Goal: Transaction & Acquisition: Purchase product/service

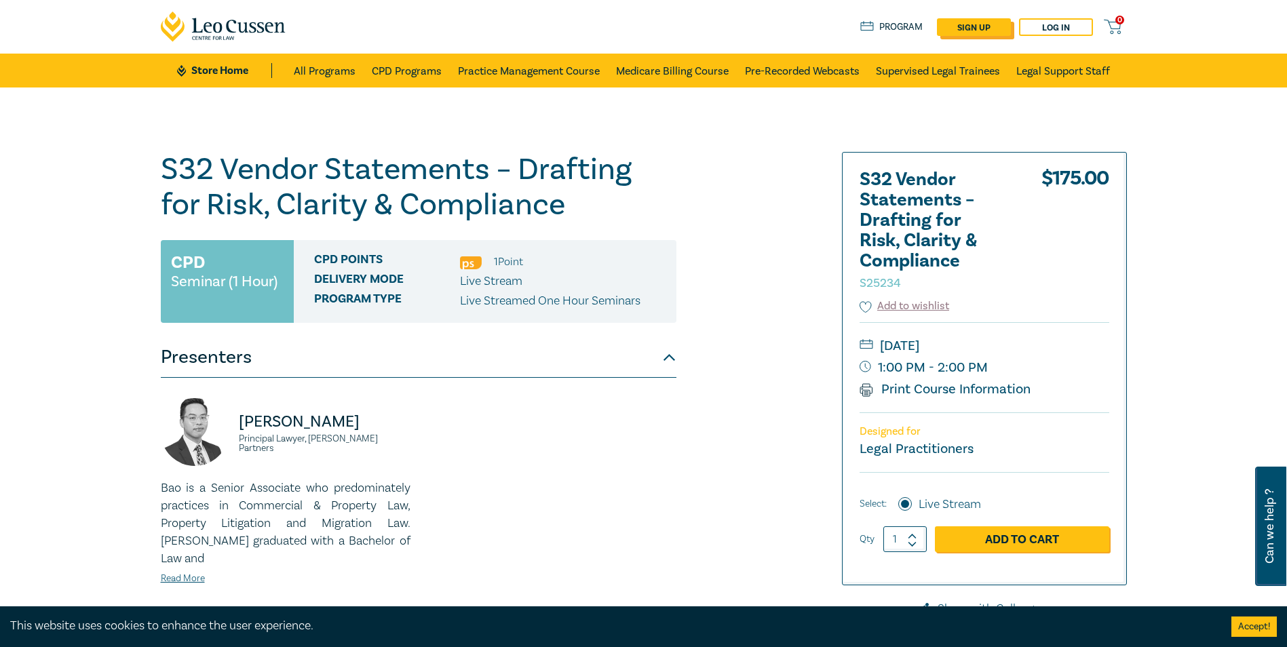
click at [960, 18] on link "sign up" at bounding box center [974, 27] width 74 height 18
select select "AU"
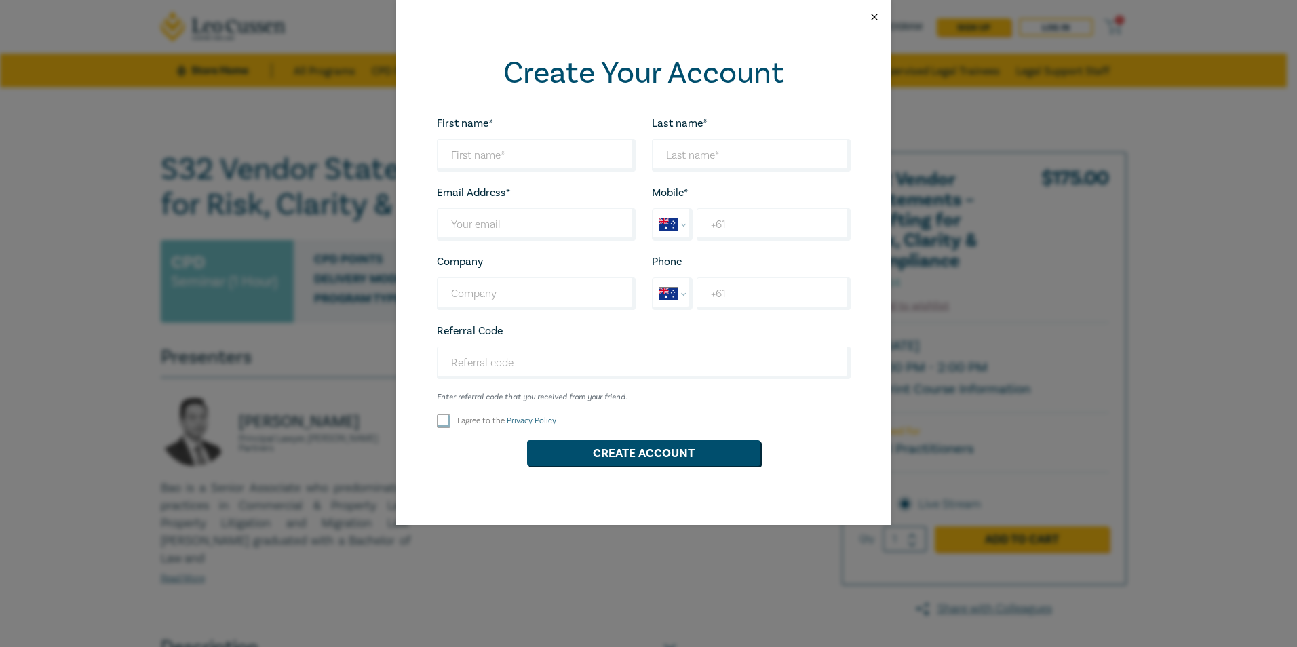
click at [877, 11] on button "Close" at bounding box center [874, 17] width 12 height 12
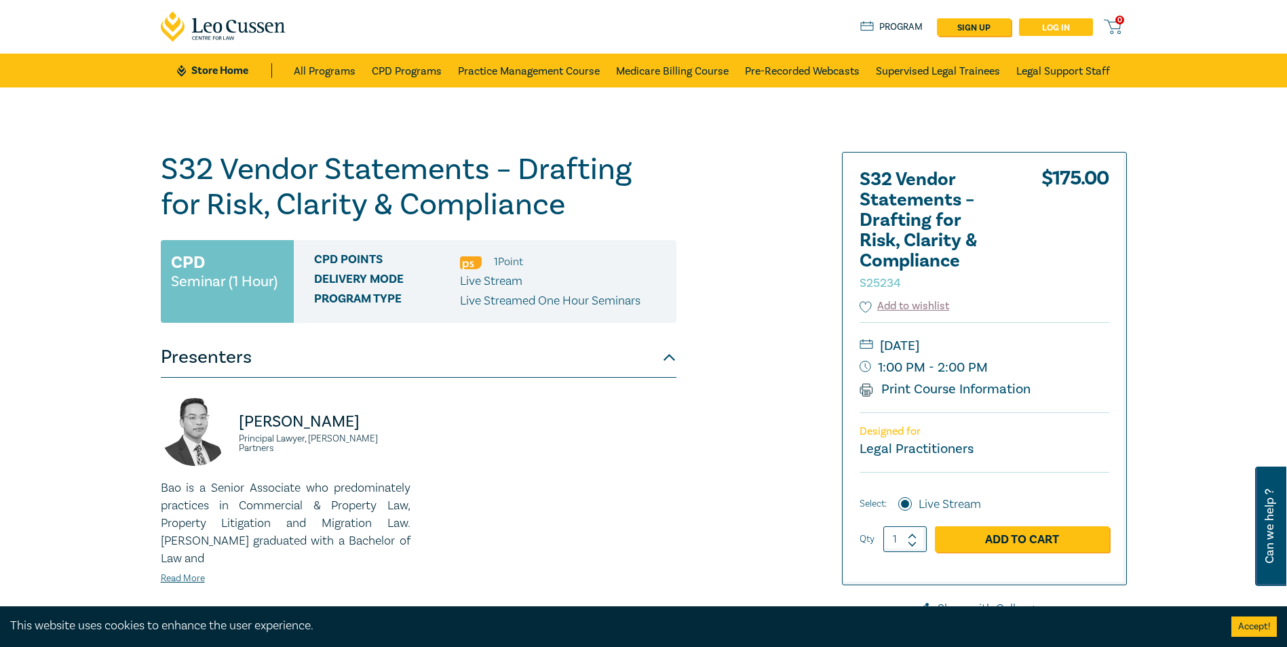
click at [1061, 27] on link "Log in" at bounding box center [1056, 27] width 74 height 18
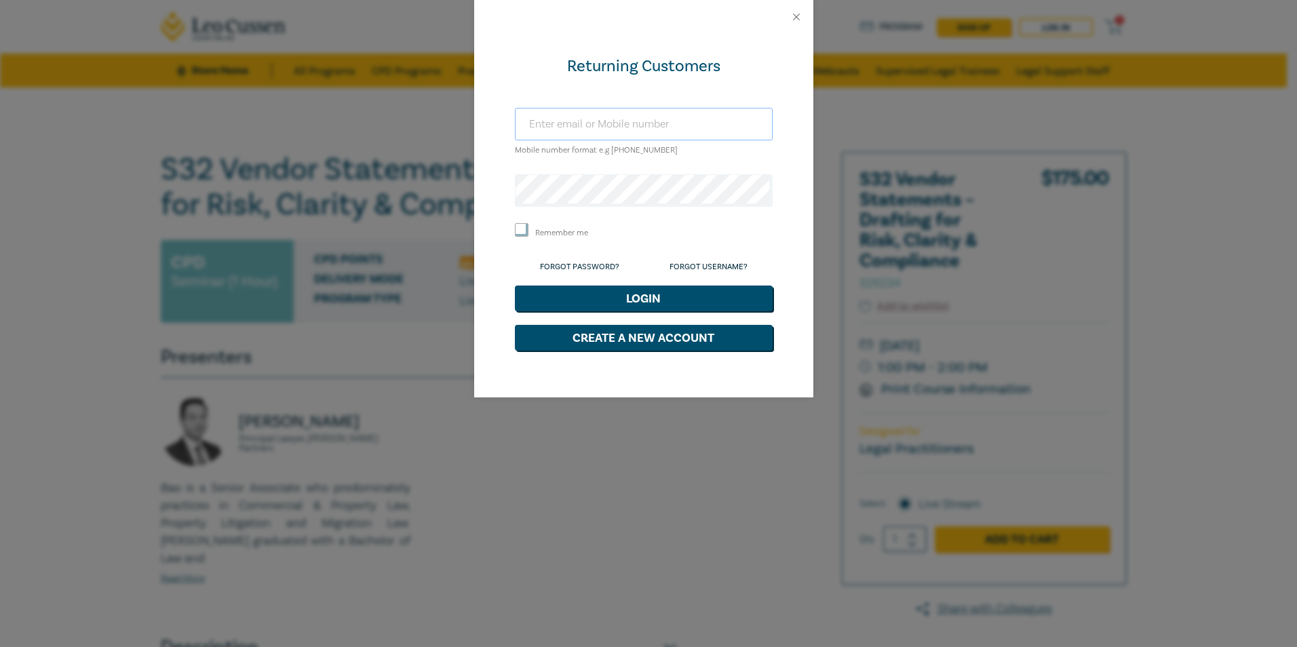
type input "melanie@selawyers.com.au"
click at [645, 307] on button "Login" at bounding box center [644, 299] width 258 height 26
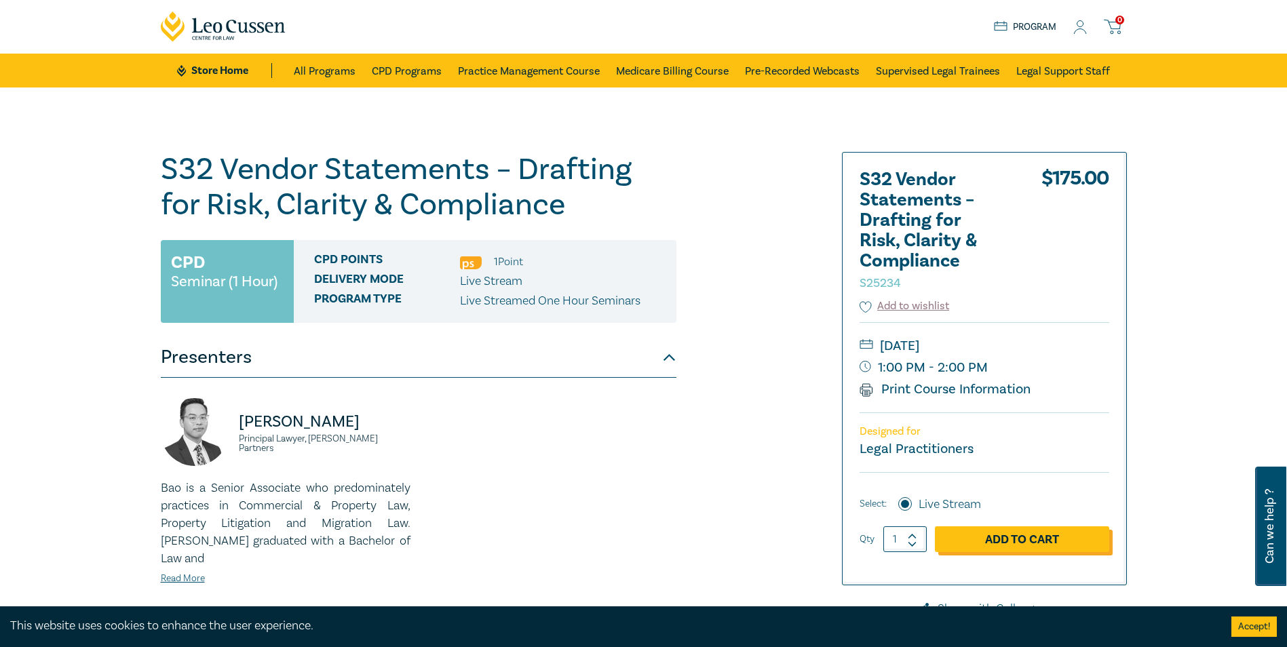
click at [1024, 535] on link "Add to Cart" at bounding box center [1022, 539] width 174 height 26
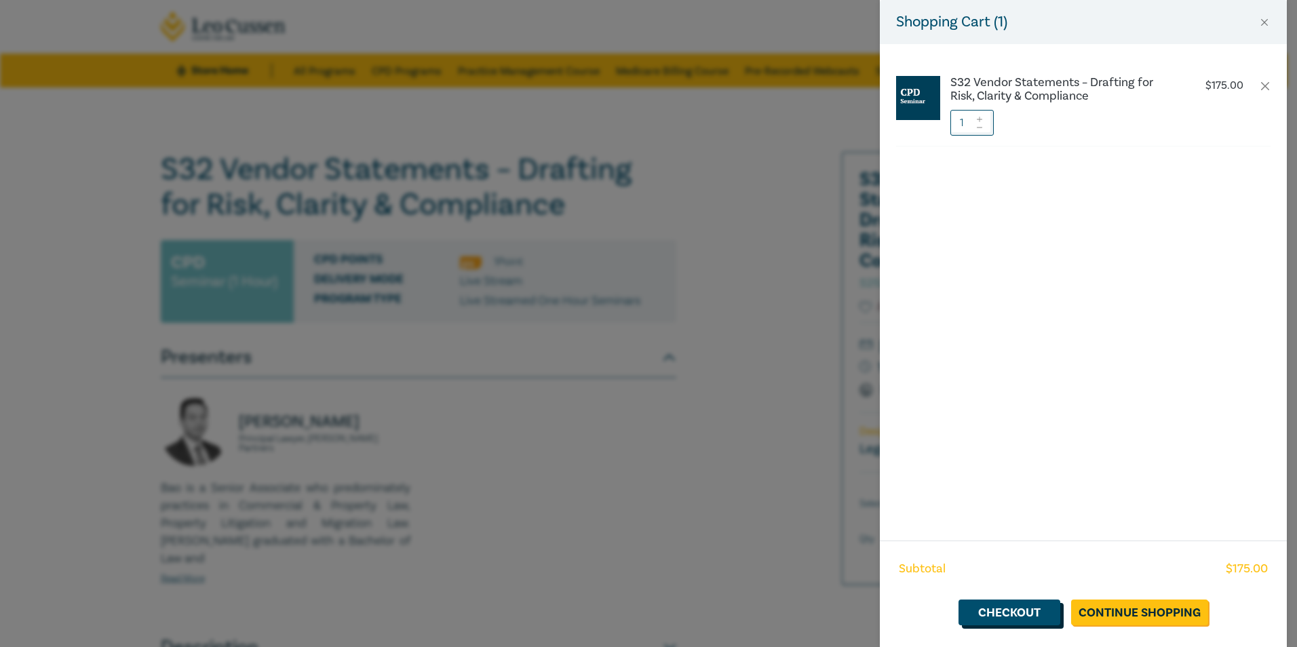
click at [1030, 613] on link "Checkout" at bounding box center [1009, 613] width 102 height 26
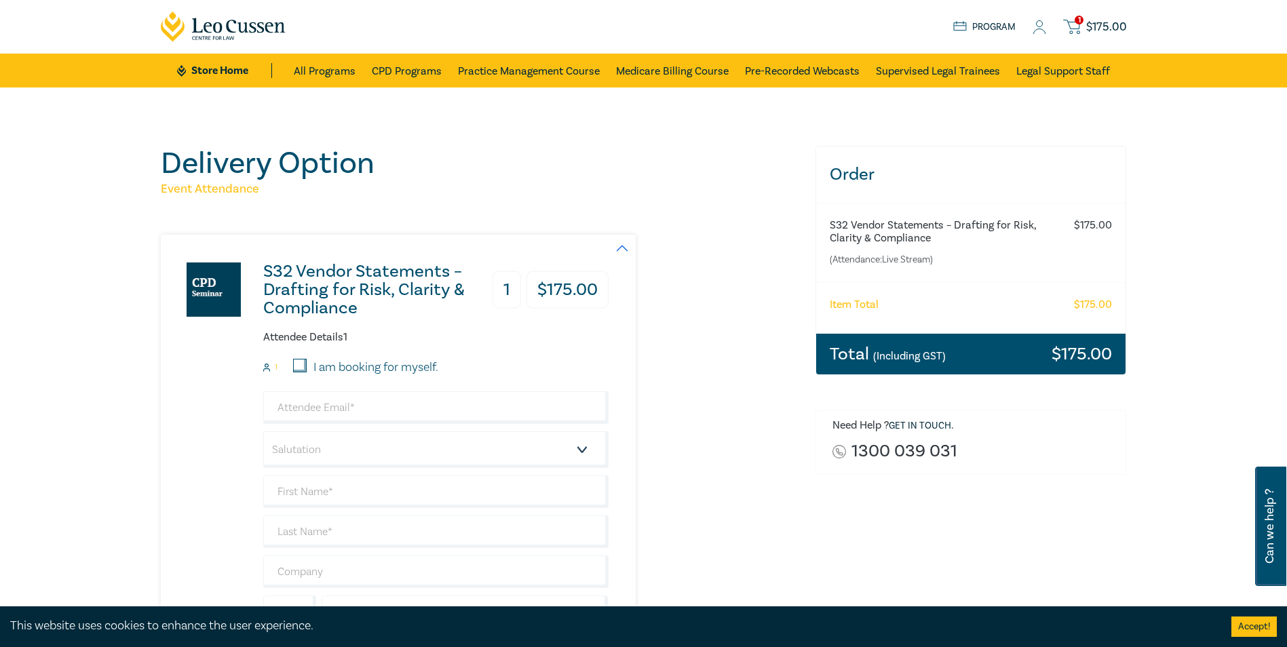
click at [301, 364] on input "I am booking for myself." at bounding box center [300, 366] width 14 height 14
checkbox input "true"
type input "melanie@selawyers.com.au"
type input "[PERSON_NAME]"
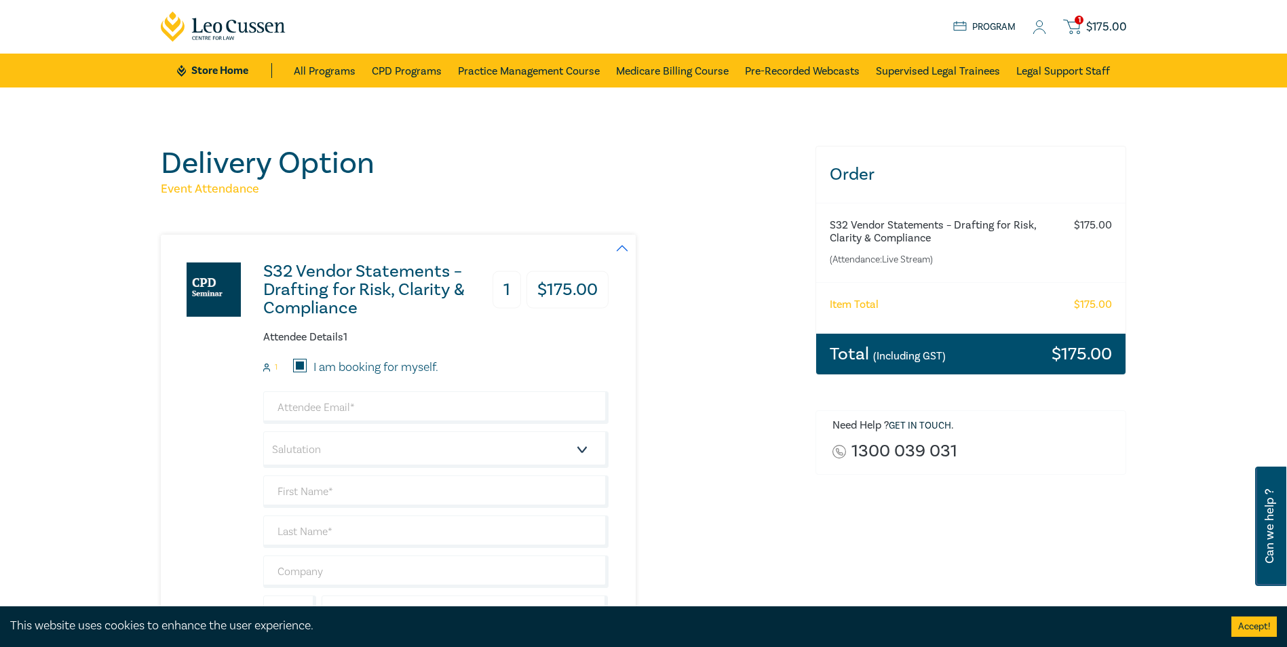
type input "South East Lawyers"
type input "430841048"
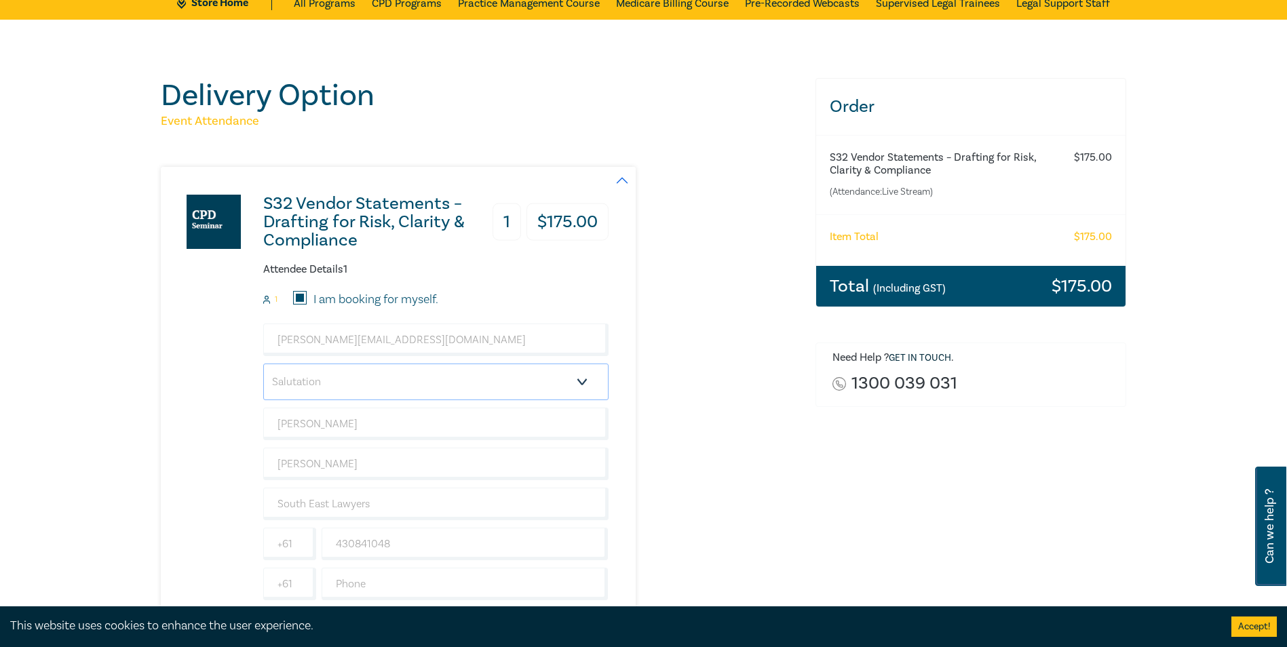
click at [353, 383] on select "Salutation Mr. Mrs. Ms. Miss Dr. Prof. Other" at bounding box center [435, 382] width 345 height 37
select select "Ms."
click at [263, 364] on select "Salutation Mr. Mrs. Ms. Miss Dr. Prof. Other" at bounding box center [435, 382] width 345 height 37
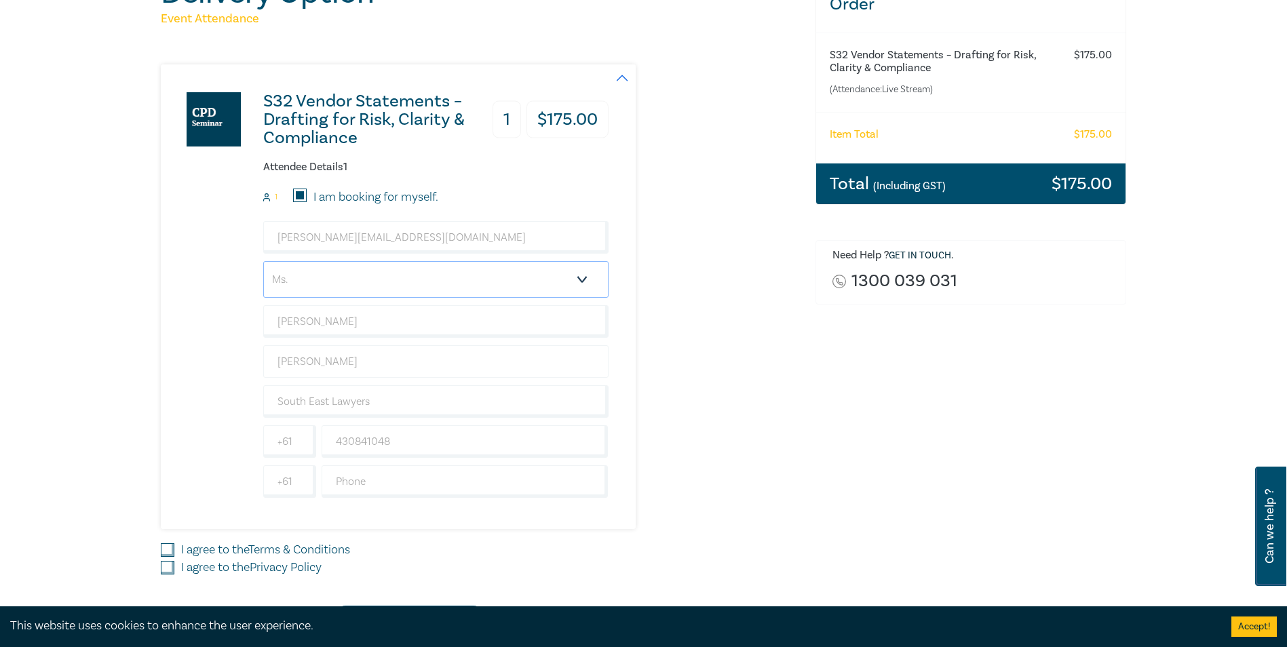
scroll to position [203, 0]
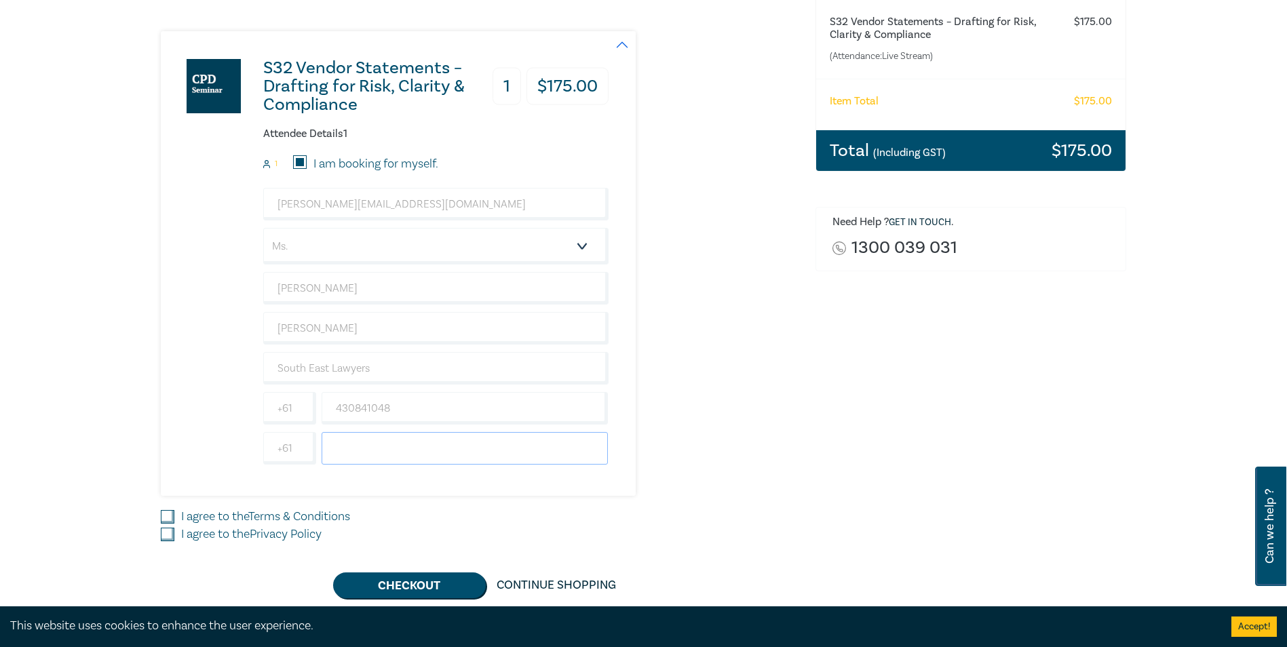
click at [337, 446] on input "text" at bounding box center [464, 448] width 287 height 33
type input "0397235300"
click at [732, 531] on div "I agree to the Privacy Policy" at bounding box center [480, 535] width 638 height 18
click at [173, 515] on input "I agree to the Terms & Conditions" at bounding box center [168, 517] width 14 height 14
checkbox input "true"
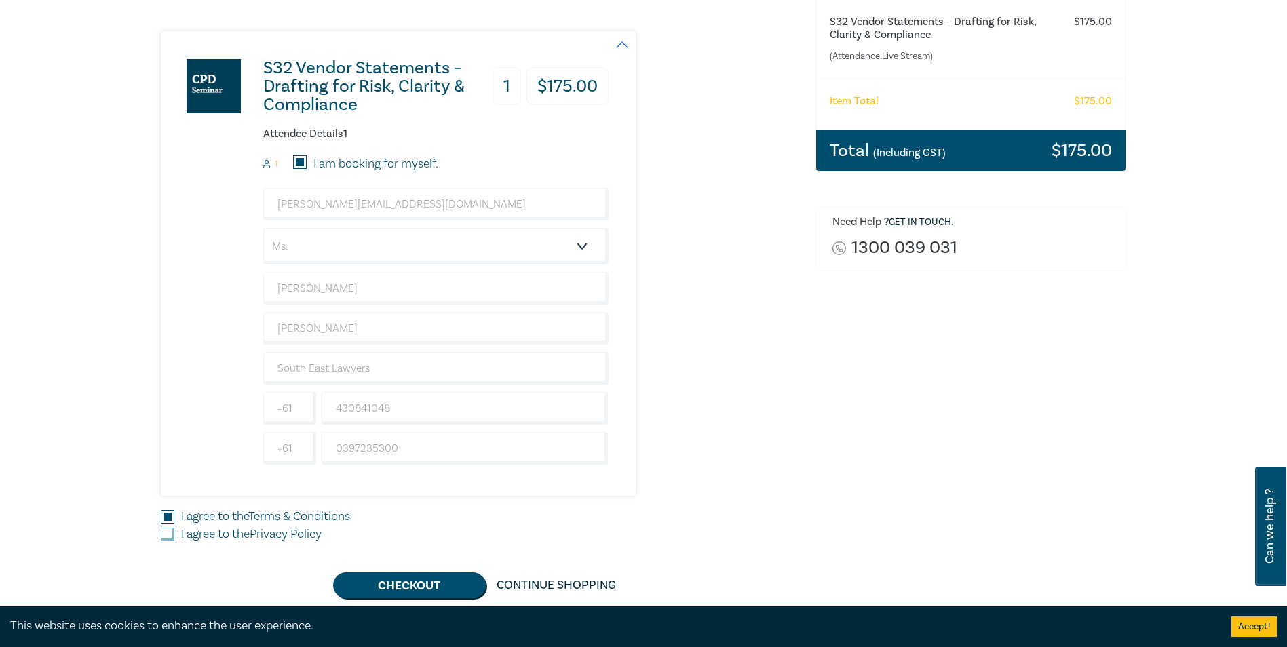
click at [167, 531] on input "I agree to the Privacy Policy" at bounding box center [168, 535] width 14 height 14
checkbox input "true"
click at [439, 587] on button "Checkout" at bounding box center [409, 585] width 153 height 26
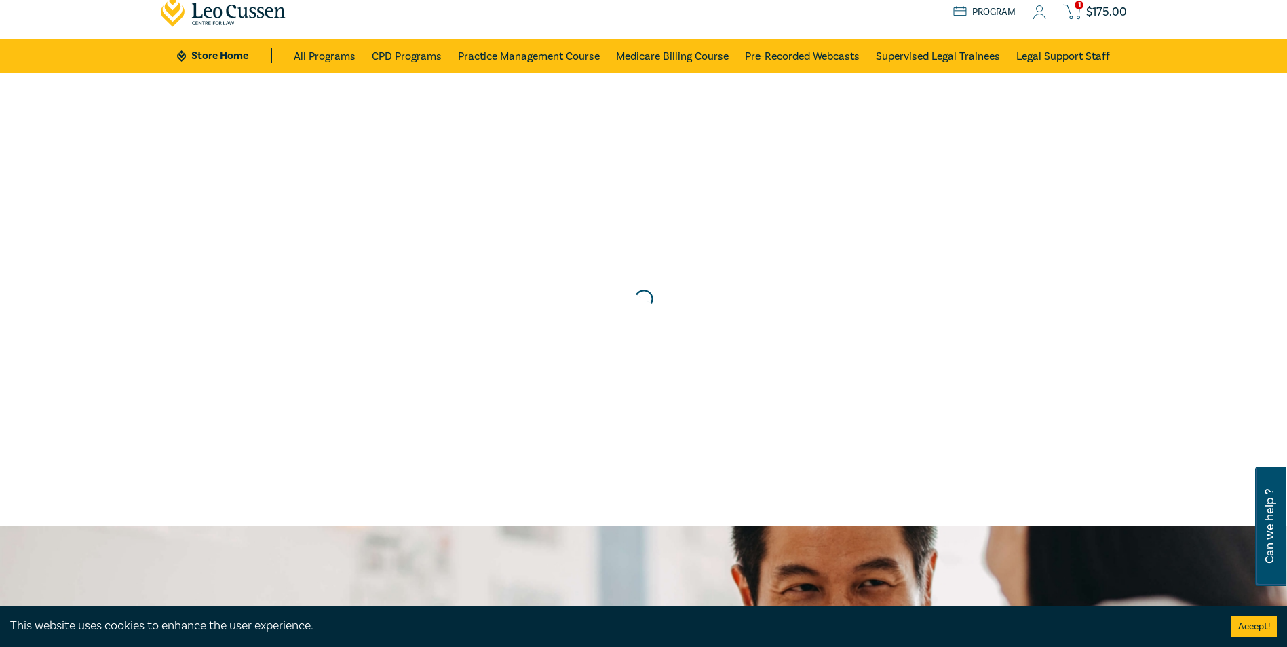
scroll to position [0, 0]
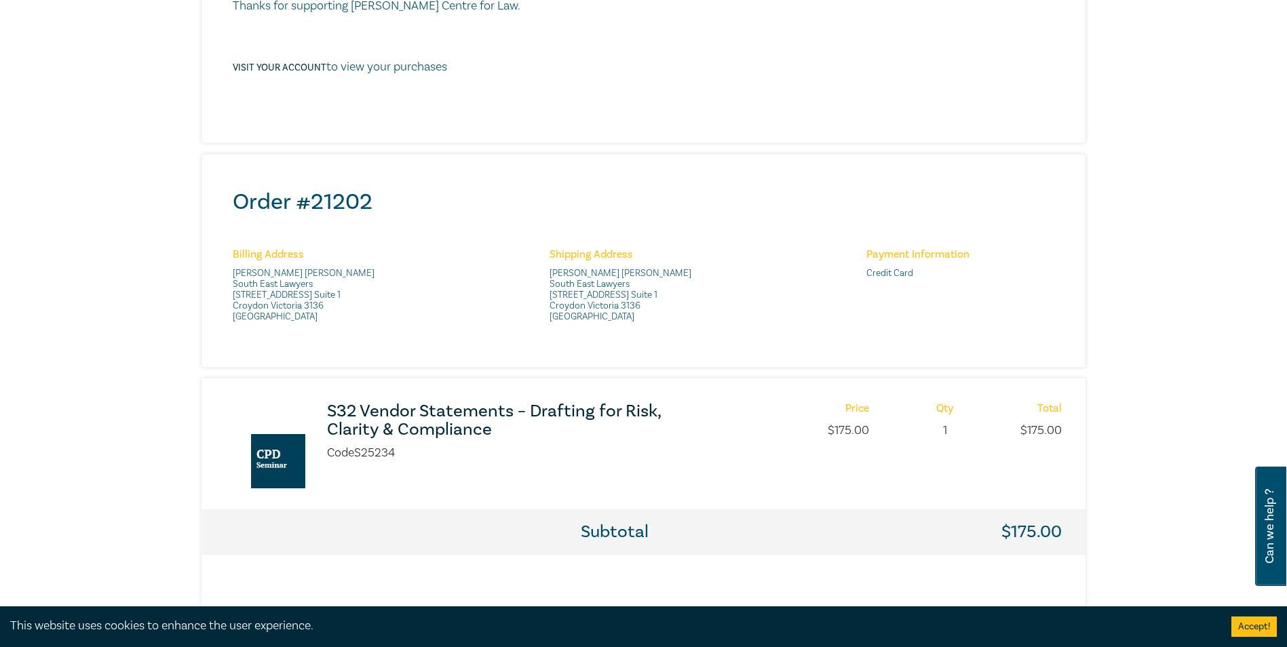
scroll to position [339, 0]
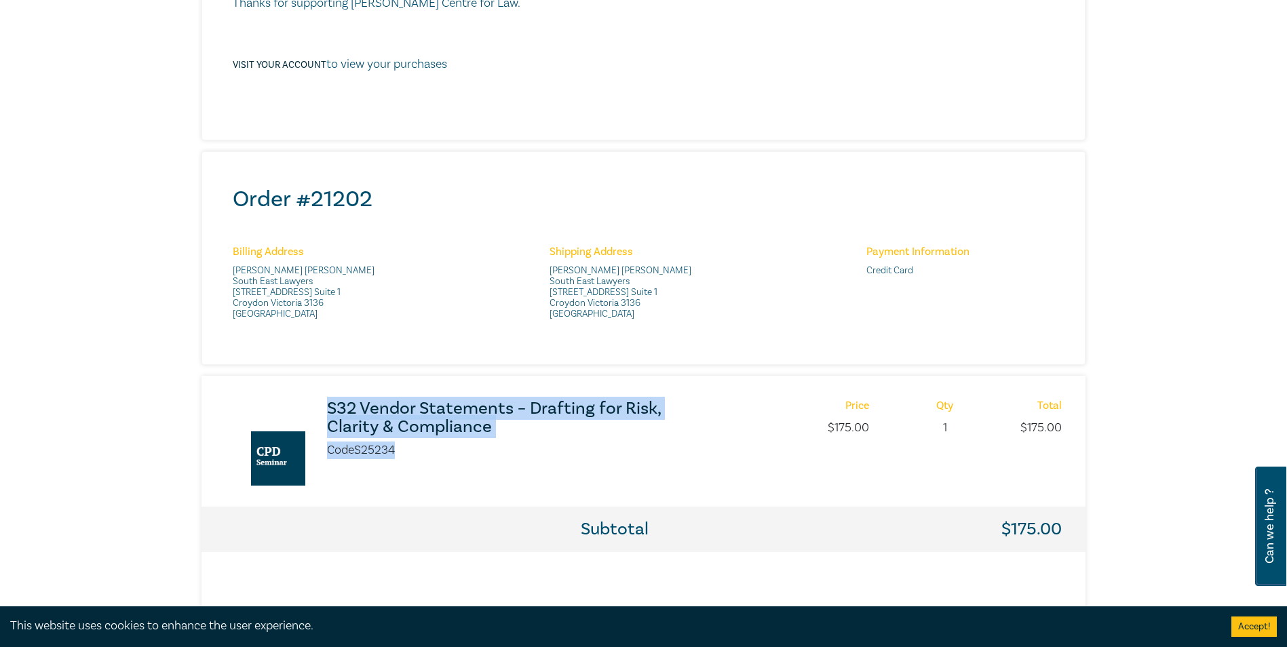
drag, startPoint x: 497, startPoint y: 436, endPoint x: 330, endPoint y: 408, distance: 169.9
click at [330, 408] on div "S32 Vendor Statements – Drafting for Risk, Clarity & Compliance Code S25234" at bounding box center [507, 429] width 376 height 60
copy div "S32 Vendor Statements – Drafting for Risk, Clarity & Compliance Code S25234"
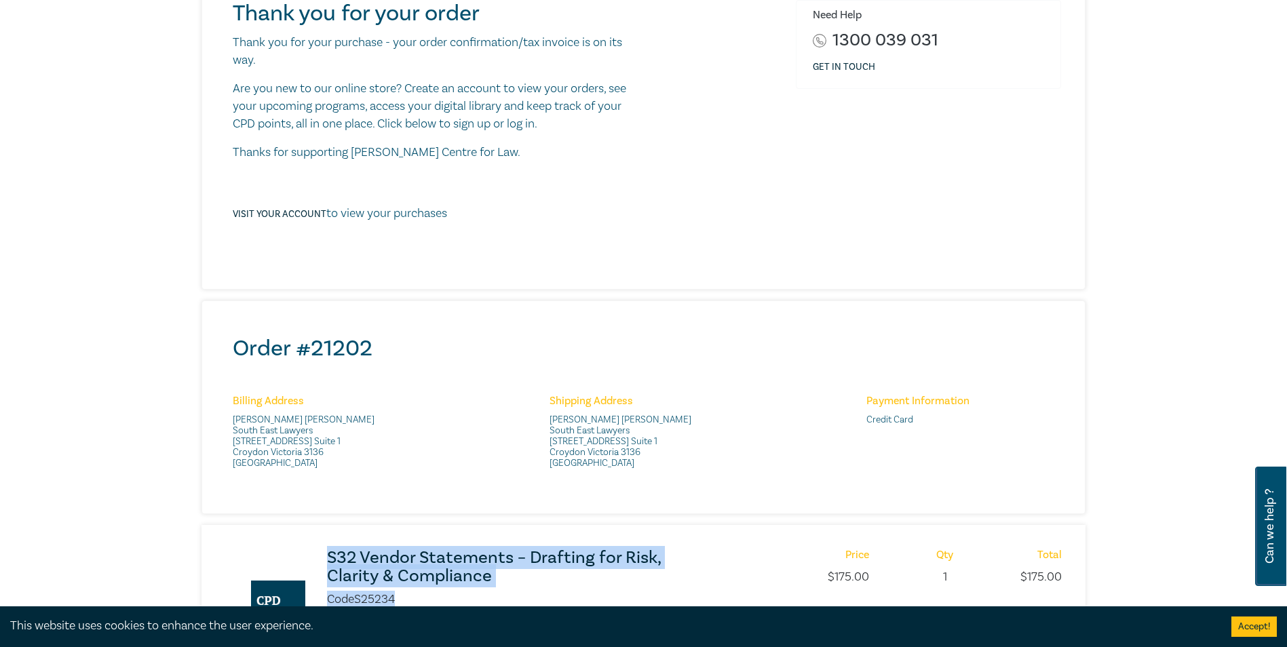
scroll to position [0, 0]
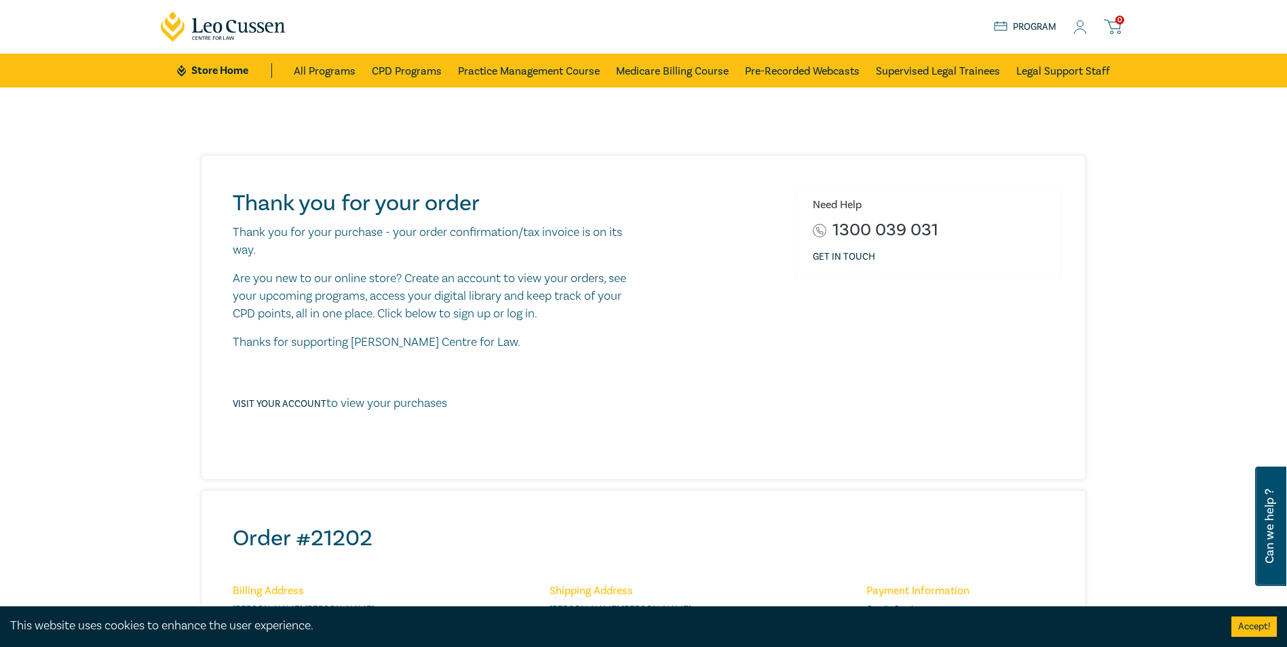
click at [1082, 31] on icon at bounding box center [1080, 27] width 14 height 14
